Goal: Complete application form: Complete application form

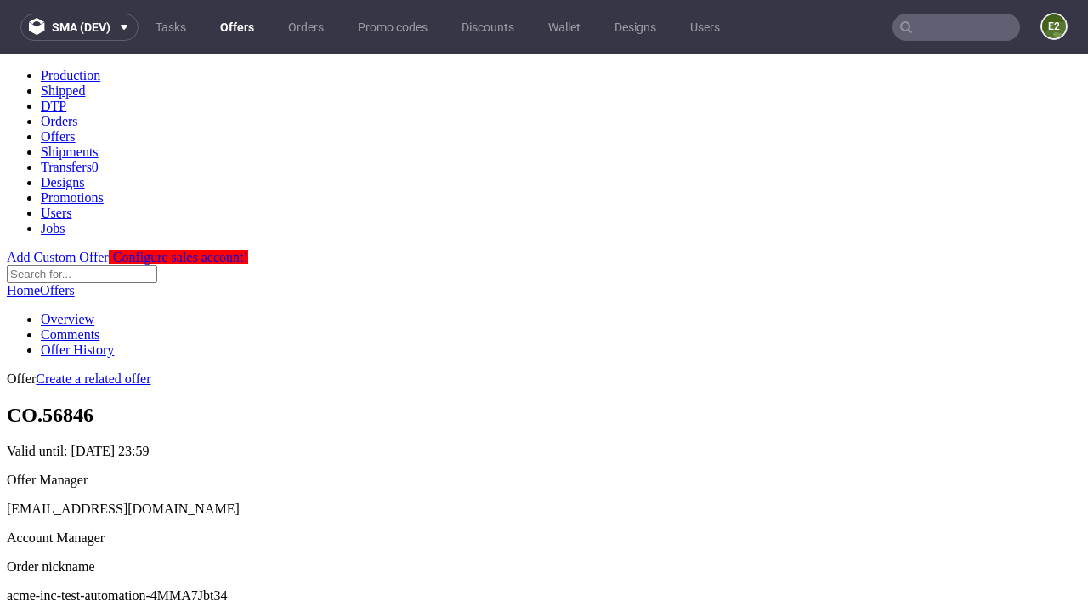
scroll to position [168, 0]
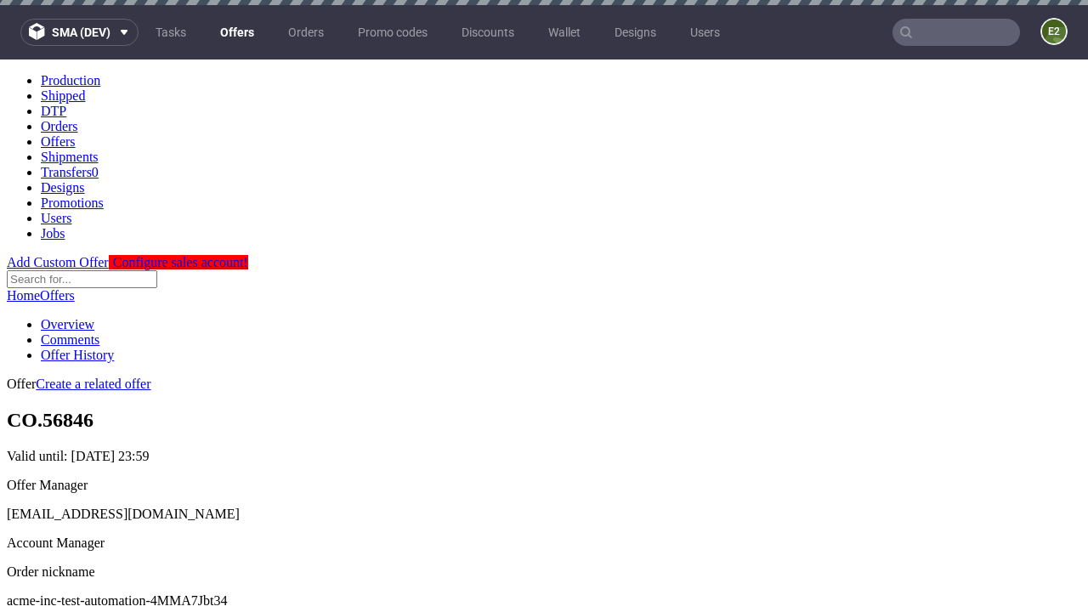
scroll to position [5, 0]
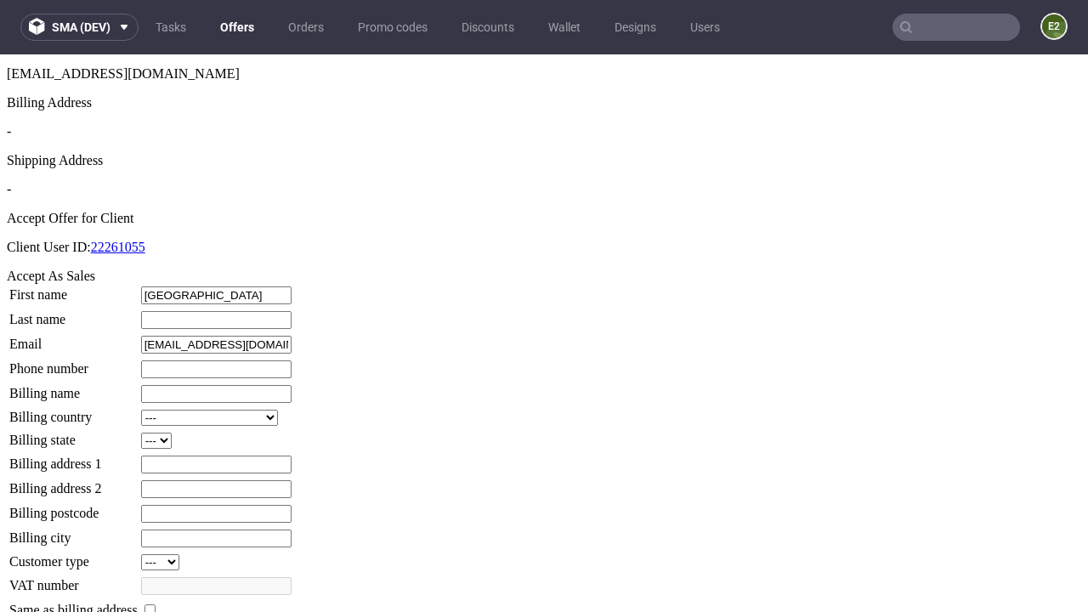
type input "[GEOGRAPHIC_DATA]"
type input "[PERSON_NAME]"
type input "1509813888"
type input "Keegan_Huels"
select select "13"
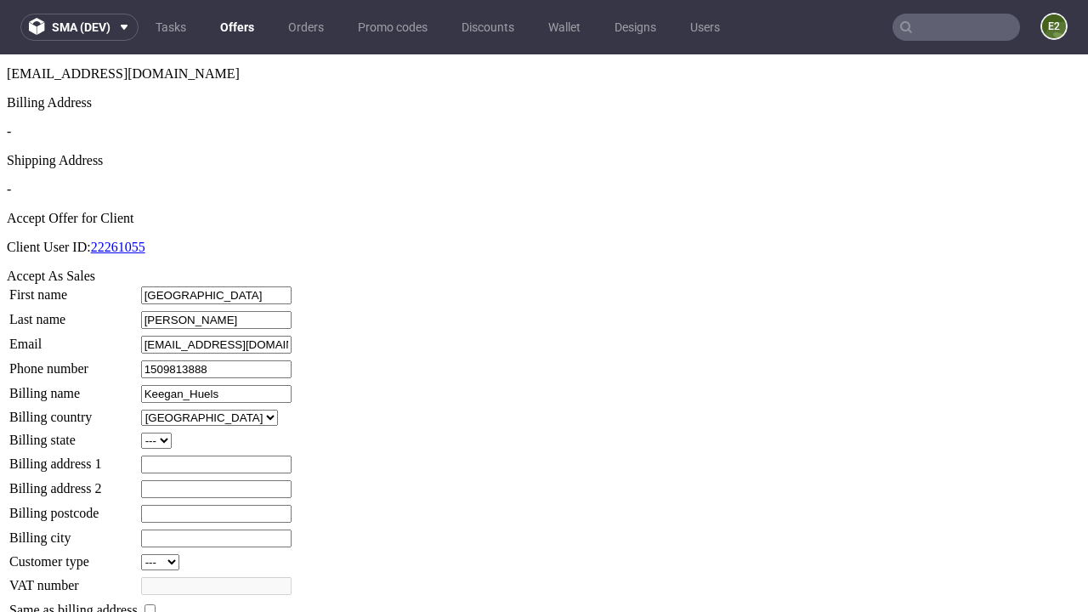
select select "132"
type input "Keegan_Huels"
type input "[STREET_ADDRESS]"
type input "VO33 1JC"
type input "[GEOGRAPHIC_DATA]"
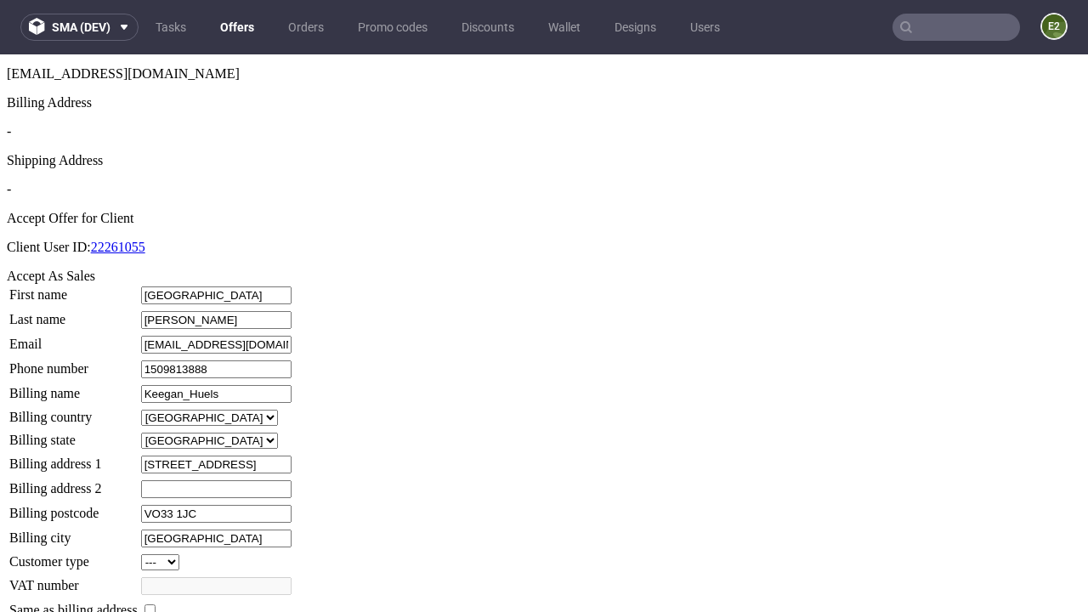
click at [156, 604] on input "checkbox" at bounding box center [150, 609] width 11 height 11
checkbox input "true"
type input "Keegan_Huels"
select select "13"
type input "[STREET_ADDRESS]"
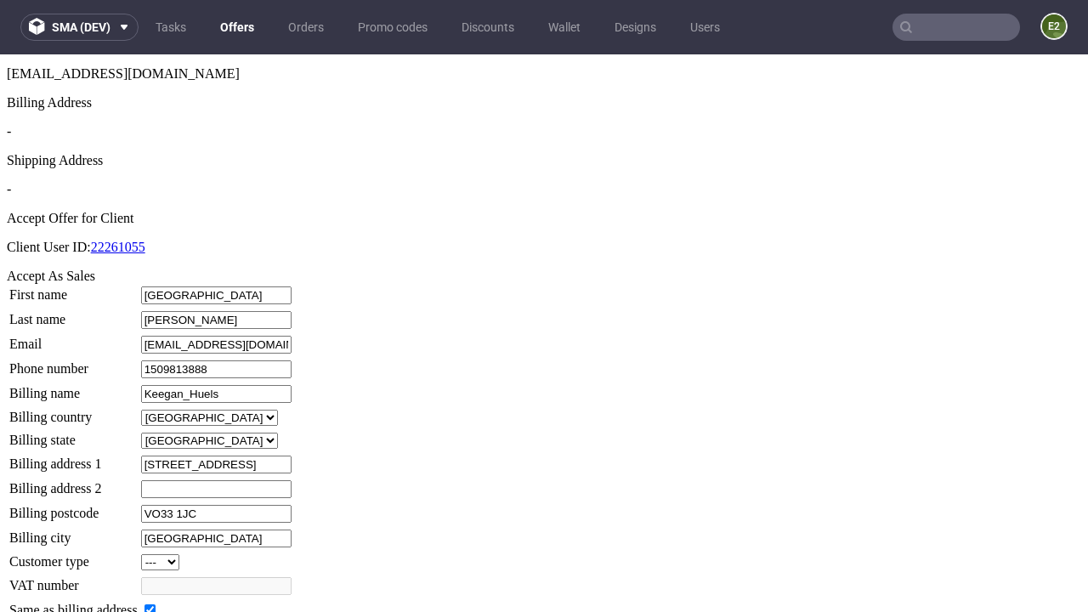
type input "VO33 1JC"
type input "[GEOGRAPHIC_DATA]"
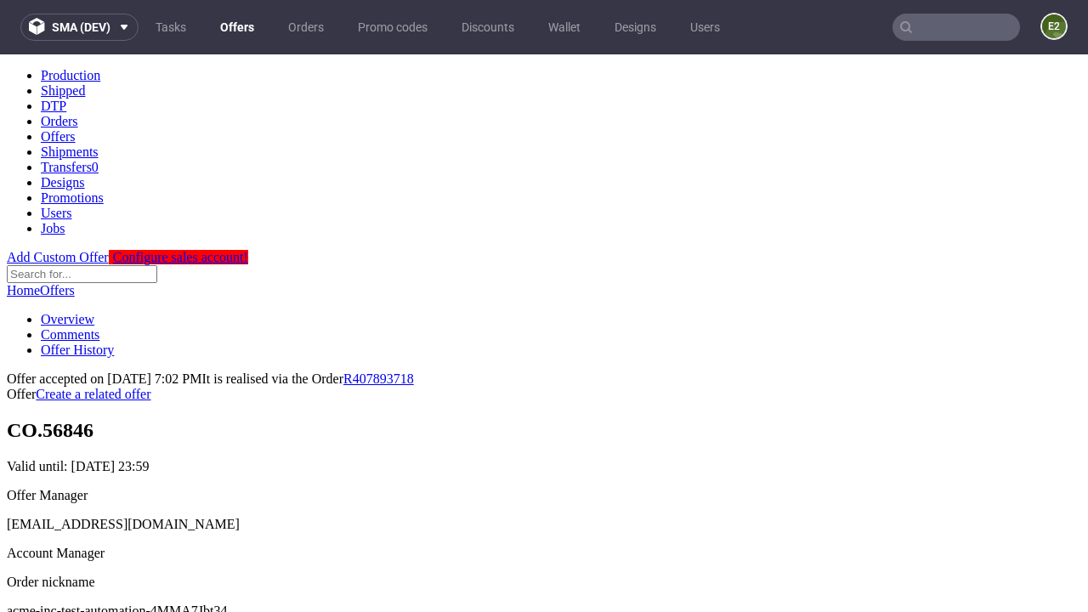
scroll to position [0, 0]
